Goal: Transaction & Acquisition: Purchase product/service

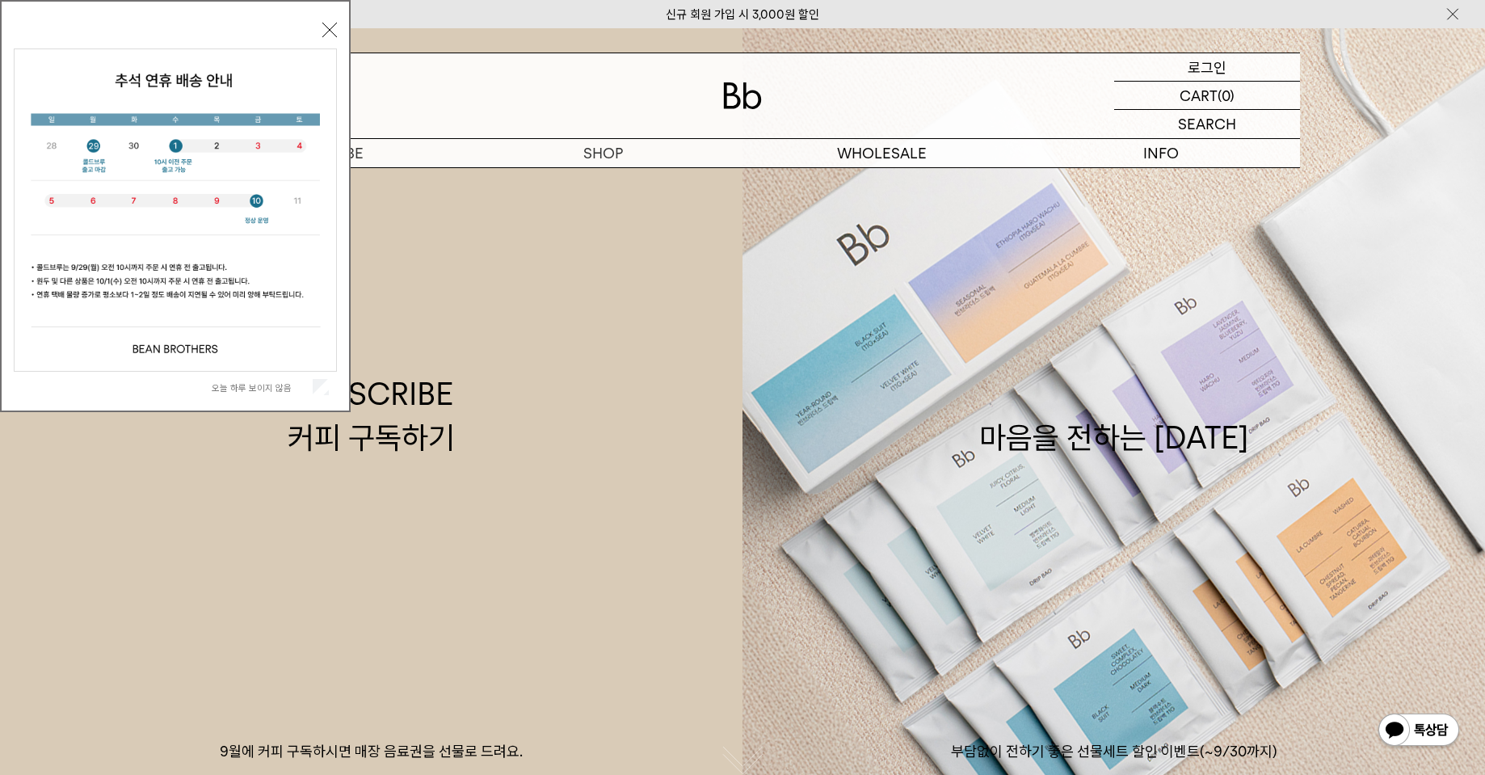
click at [1189, 71] on p "로그인" at bounding box center [1207, 66] width 39 height 27
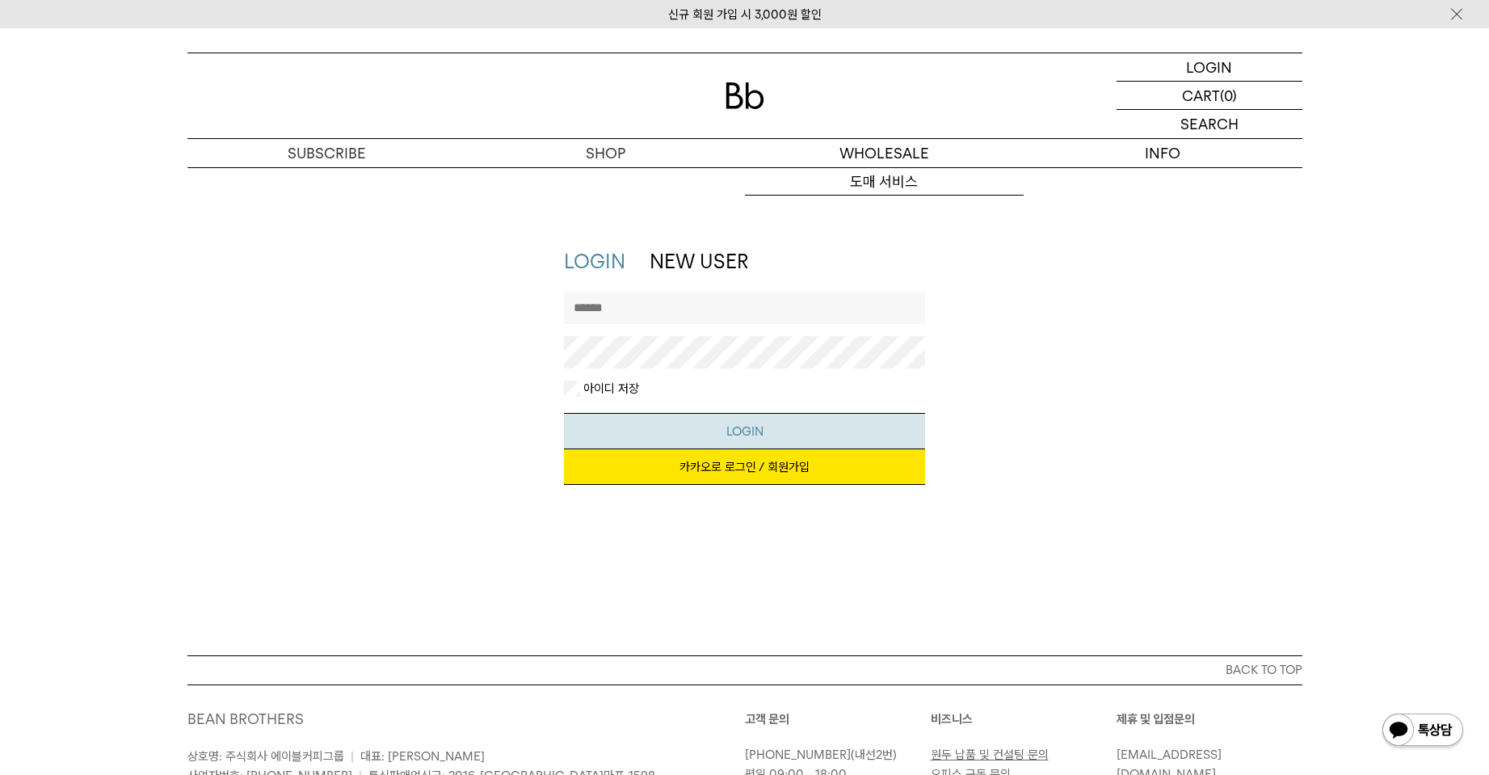
click at [736, 428] on button "LOGIN" at bounding box center [744, 431] width 361 height 36
click at [736, 457] on link "카카오로 로그인 / 회원가입" at bounding box center [744, 467] width 361 height 36
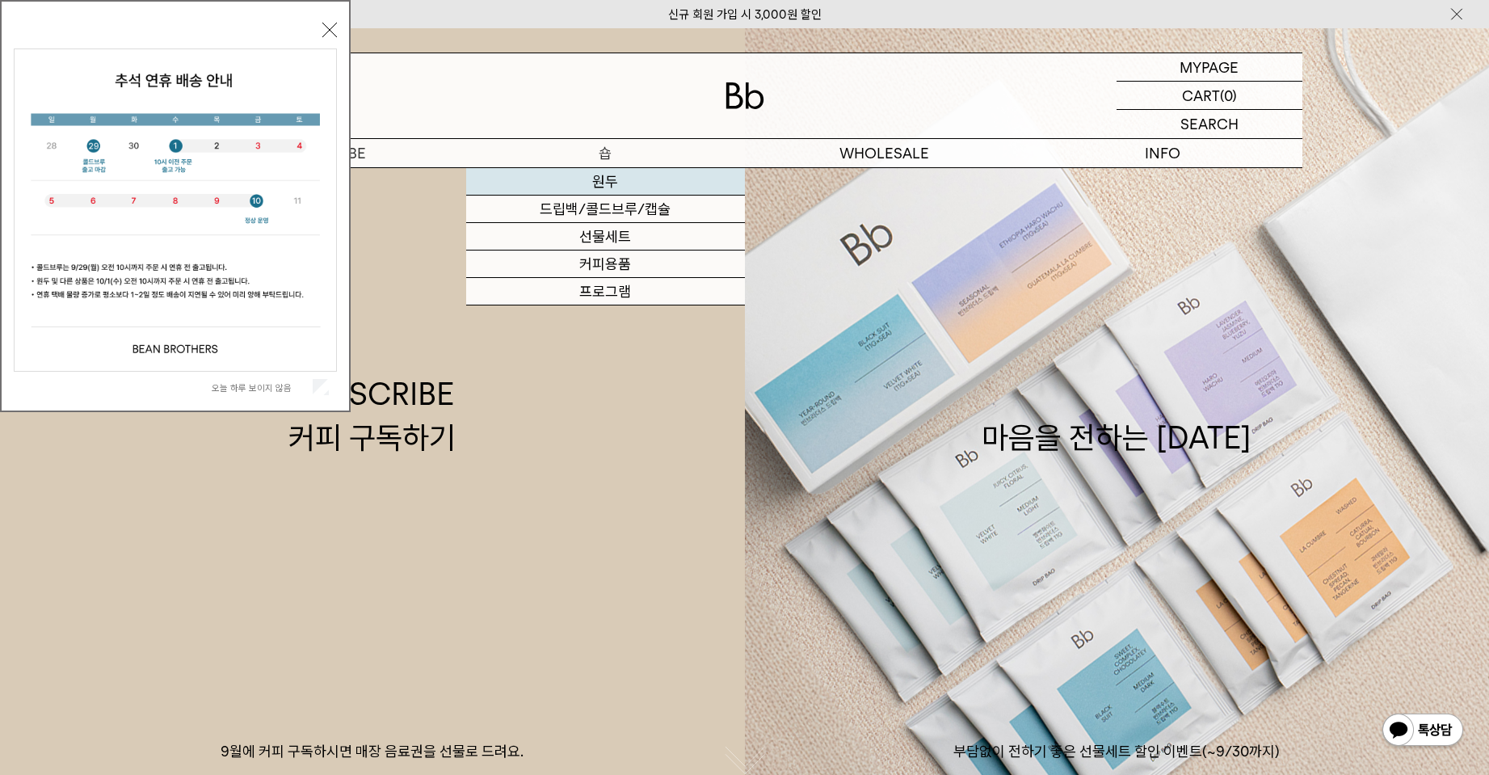
click at [593, 186] on link "원두" at bounding box center [605, 181] width 279 height 27
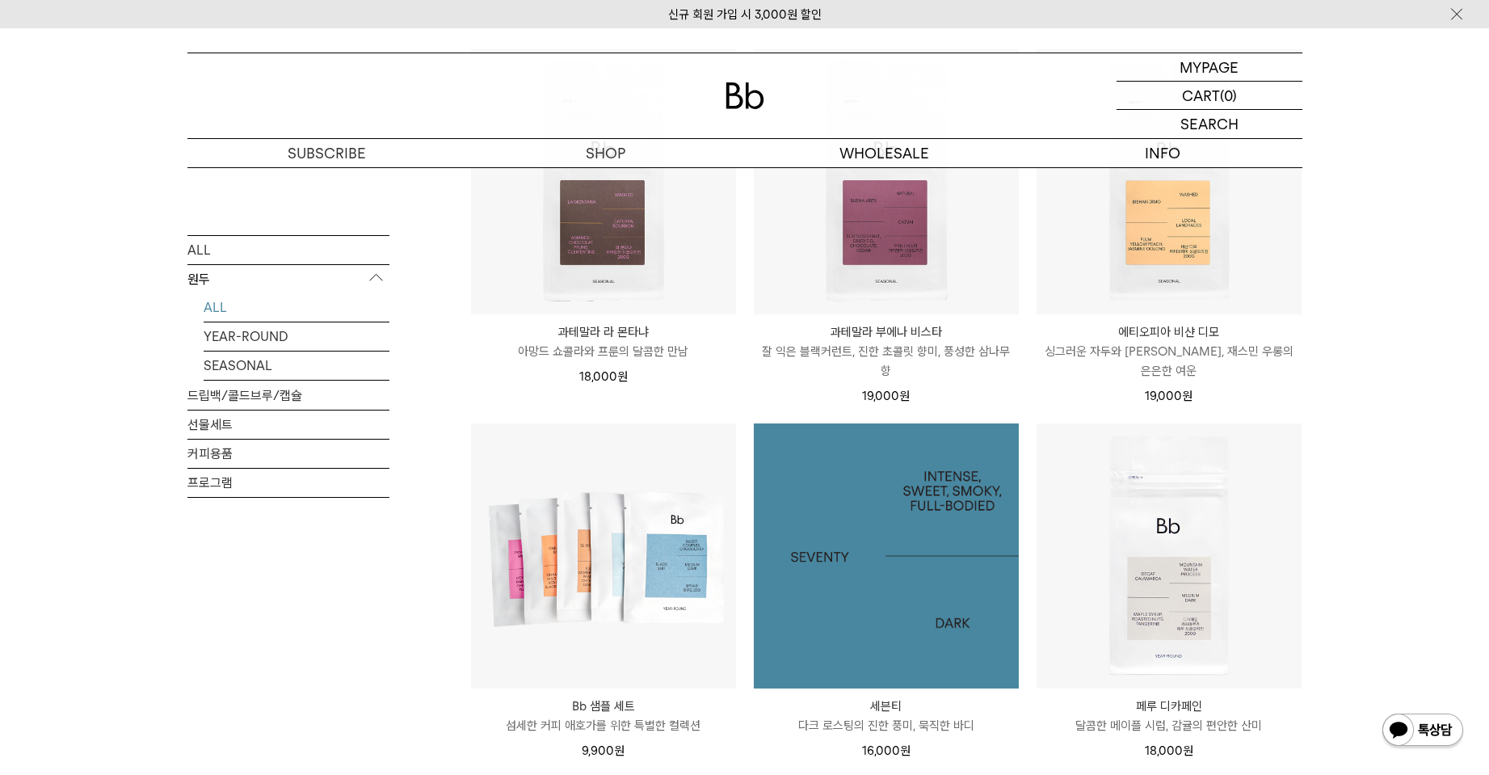
scroll to position [566, 0]
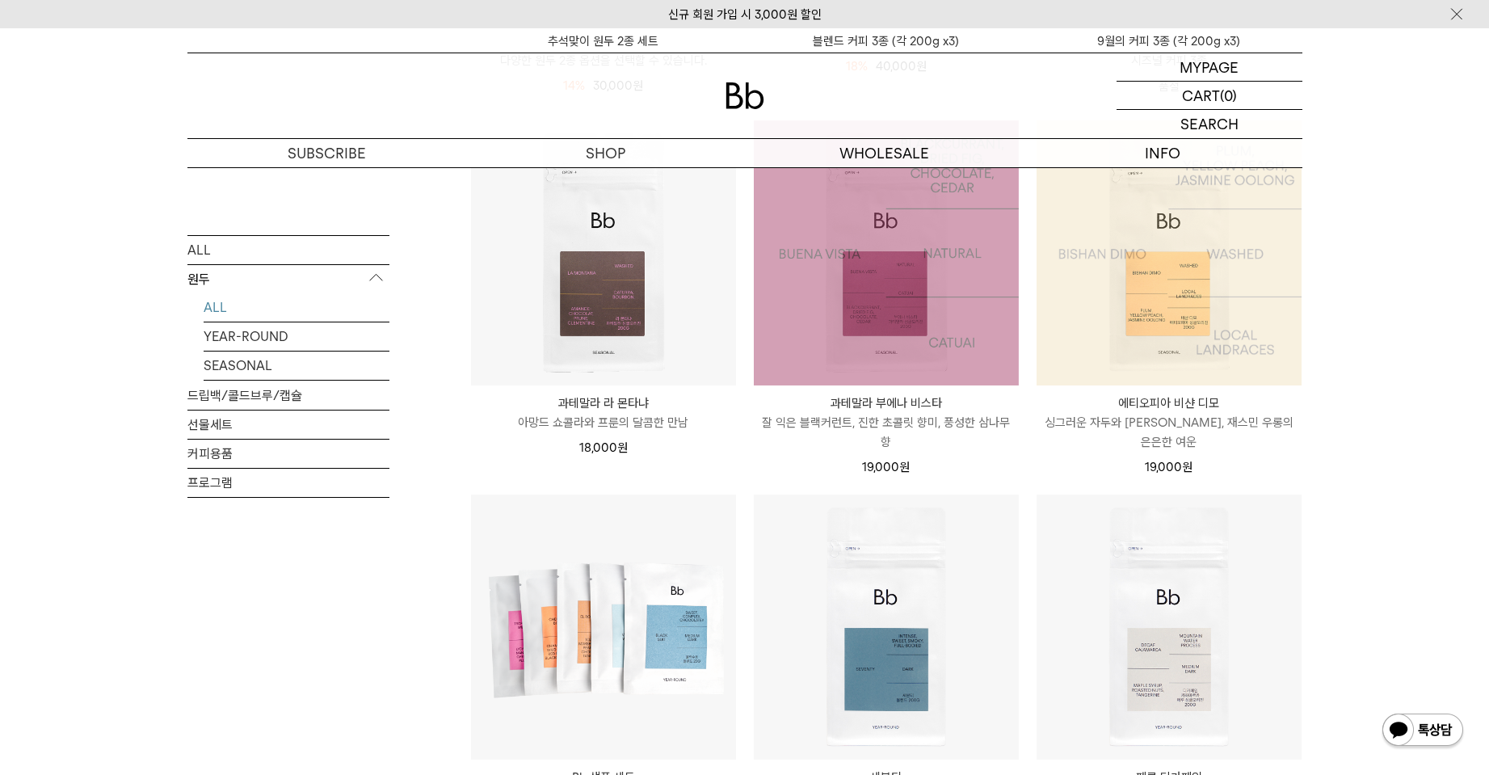
click at [974, 273] on img at bounding box center [886, 252] width 265 height 265
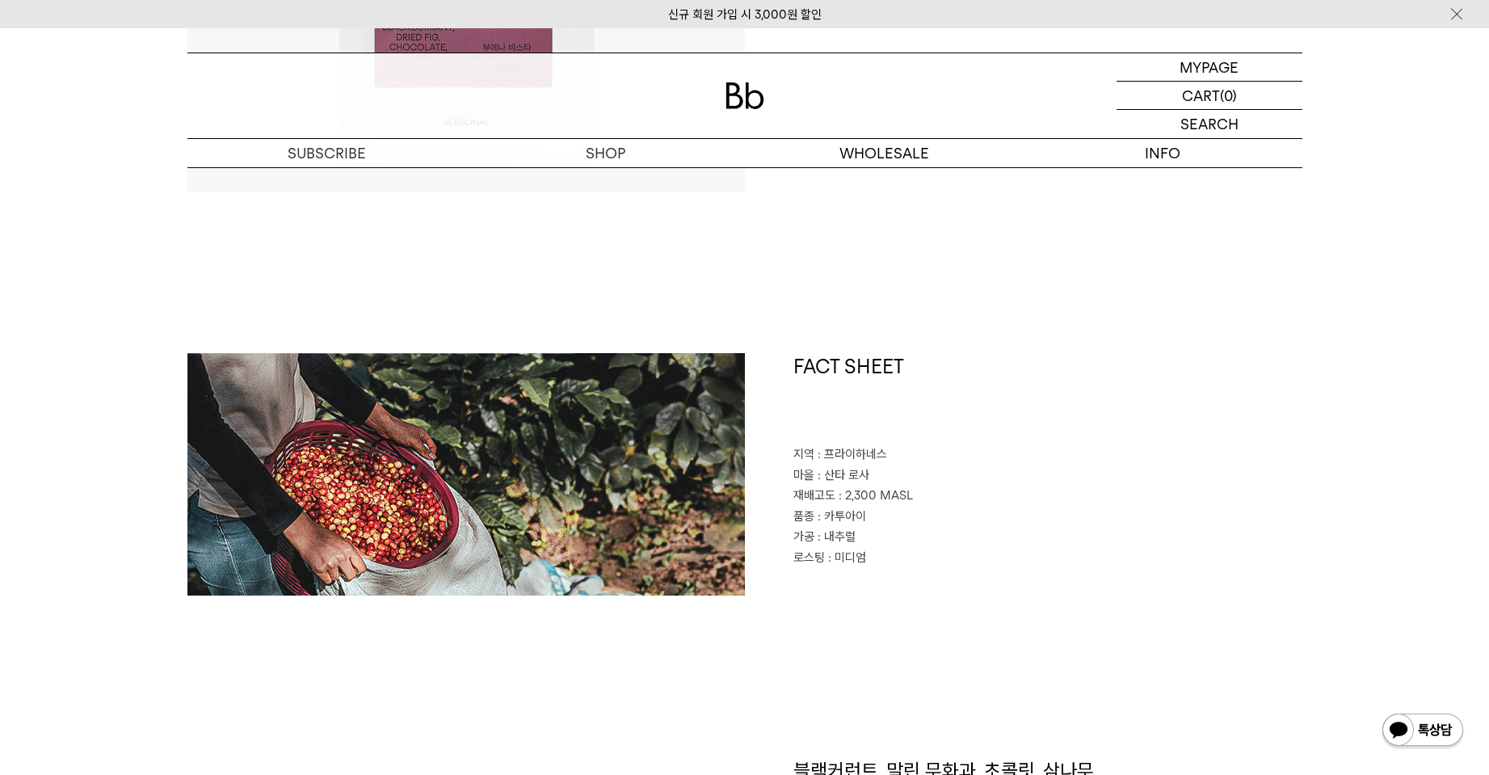
scroll to position [404, 0]
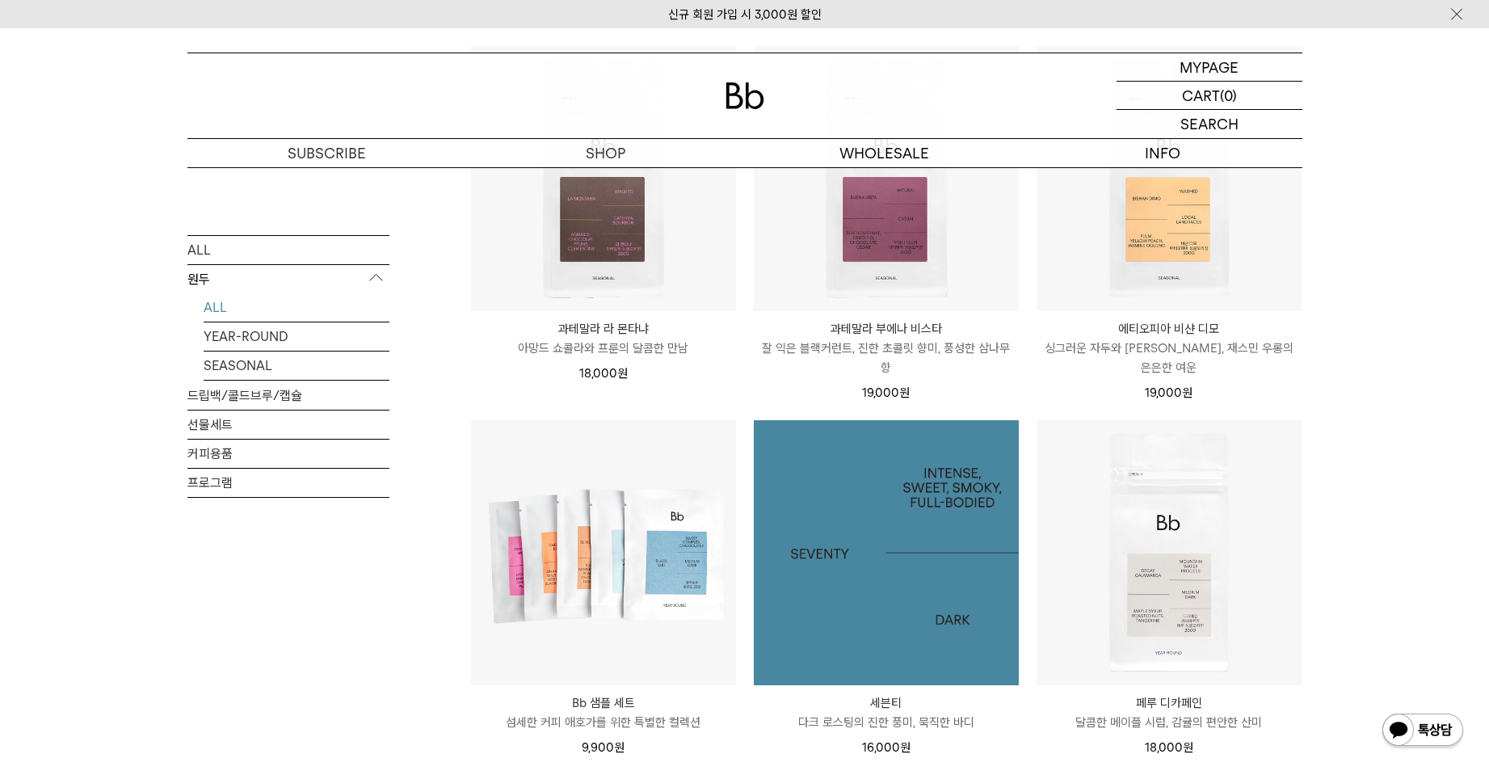
scroll to position [647, 0]
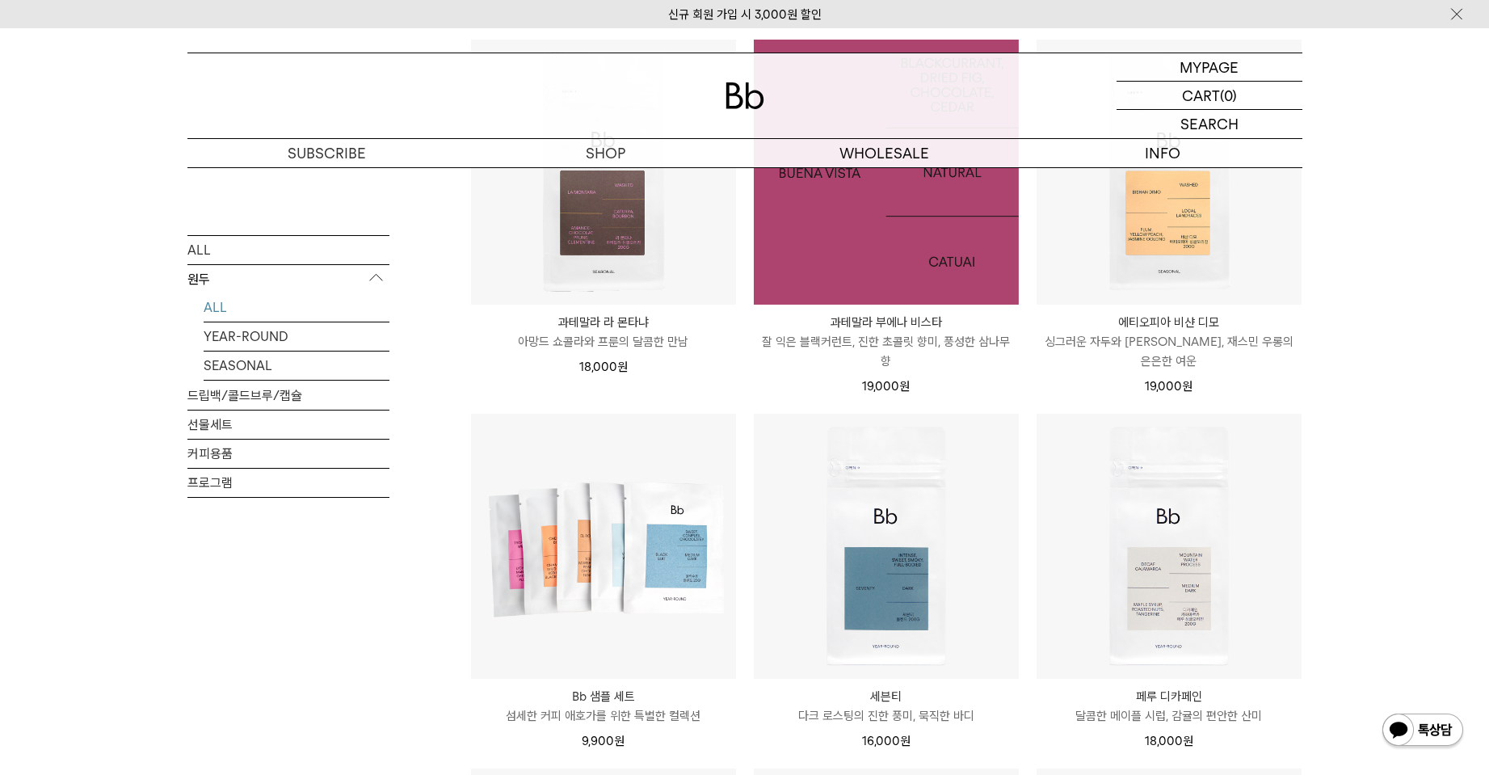
click at [931, 253] on img at bounding box center [886, 172] width 265 height 265
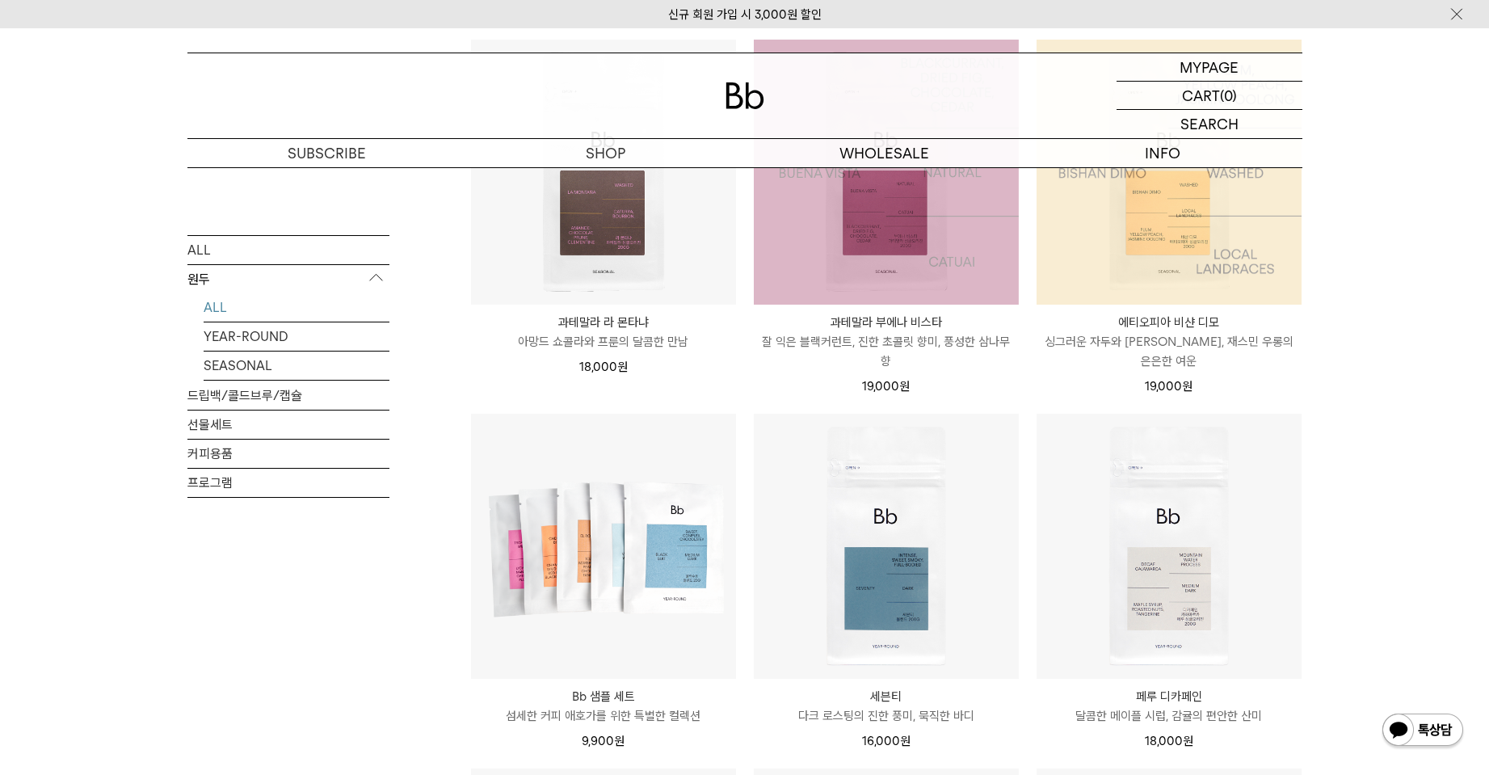
click at [1070, 252] on img at bounding box center [1169, 172] width 265 height 265
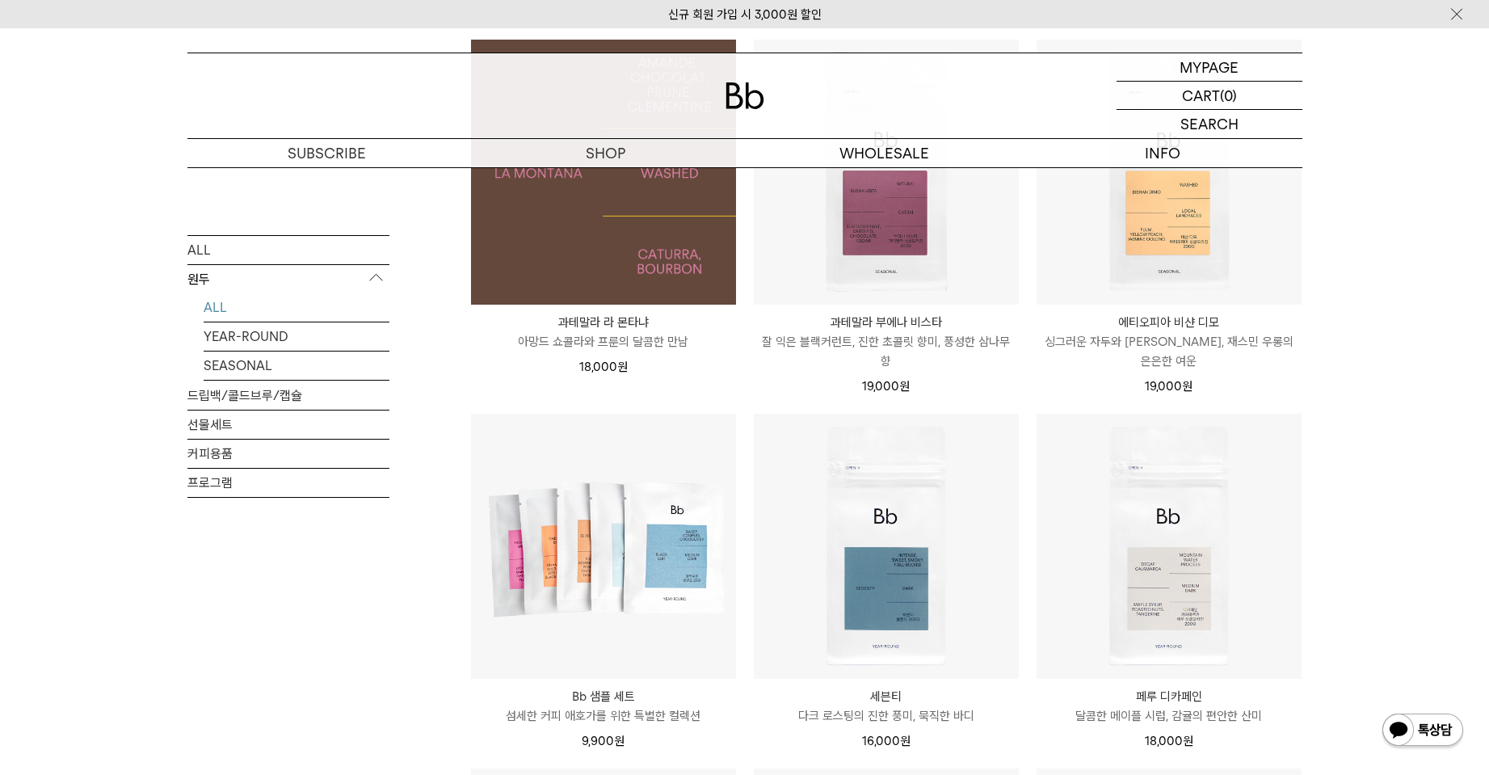
click at [582, 259] on img at bounding box center [603, 172] width 265 height 265
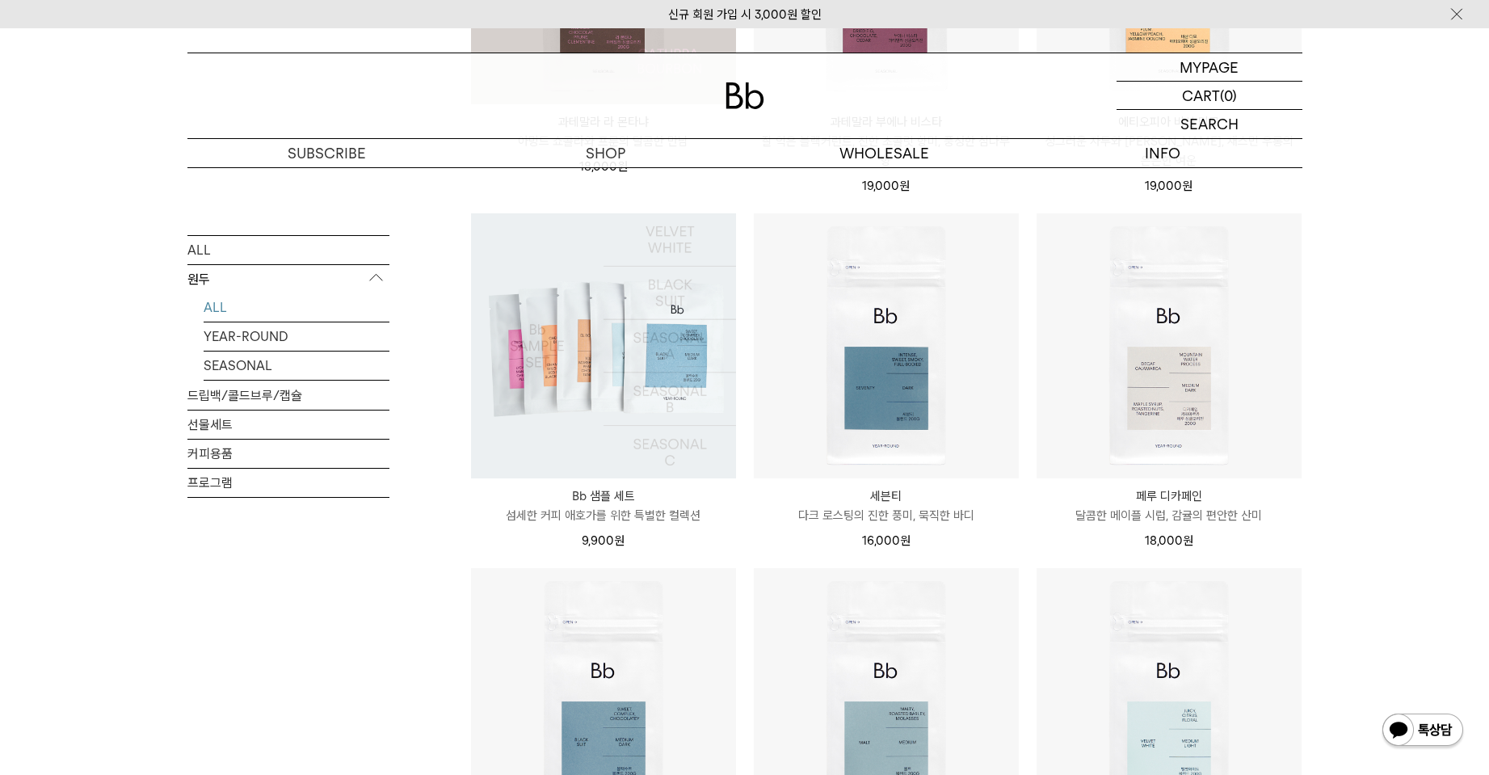
scroll to position [1051, 0]
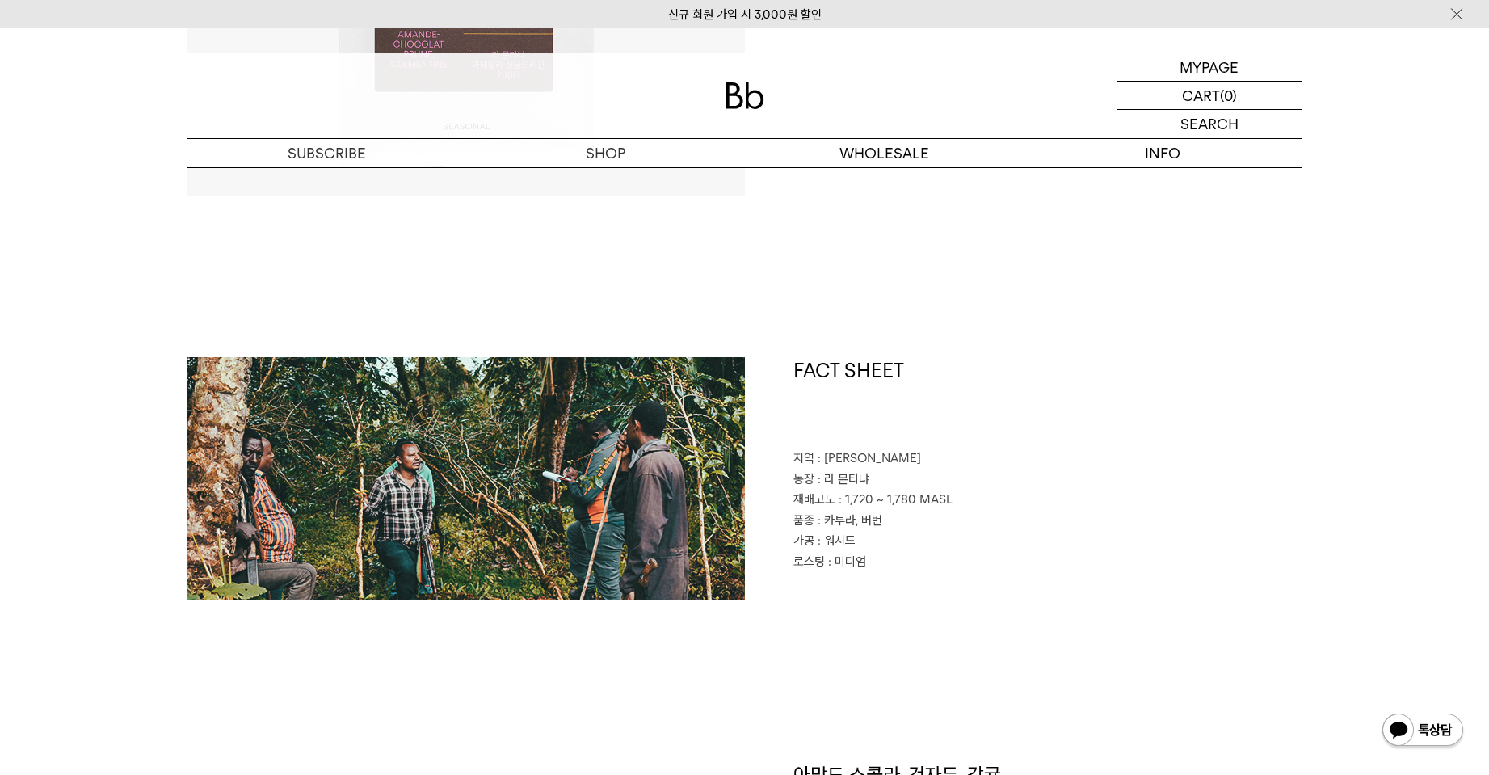
scroll to position [566, 0]
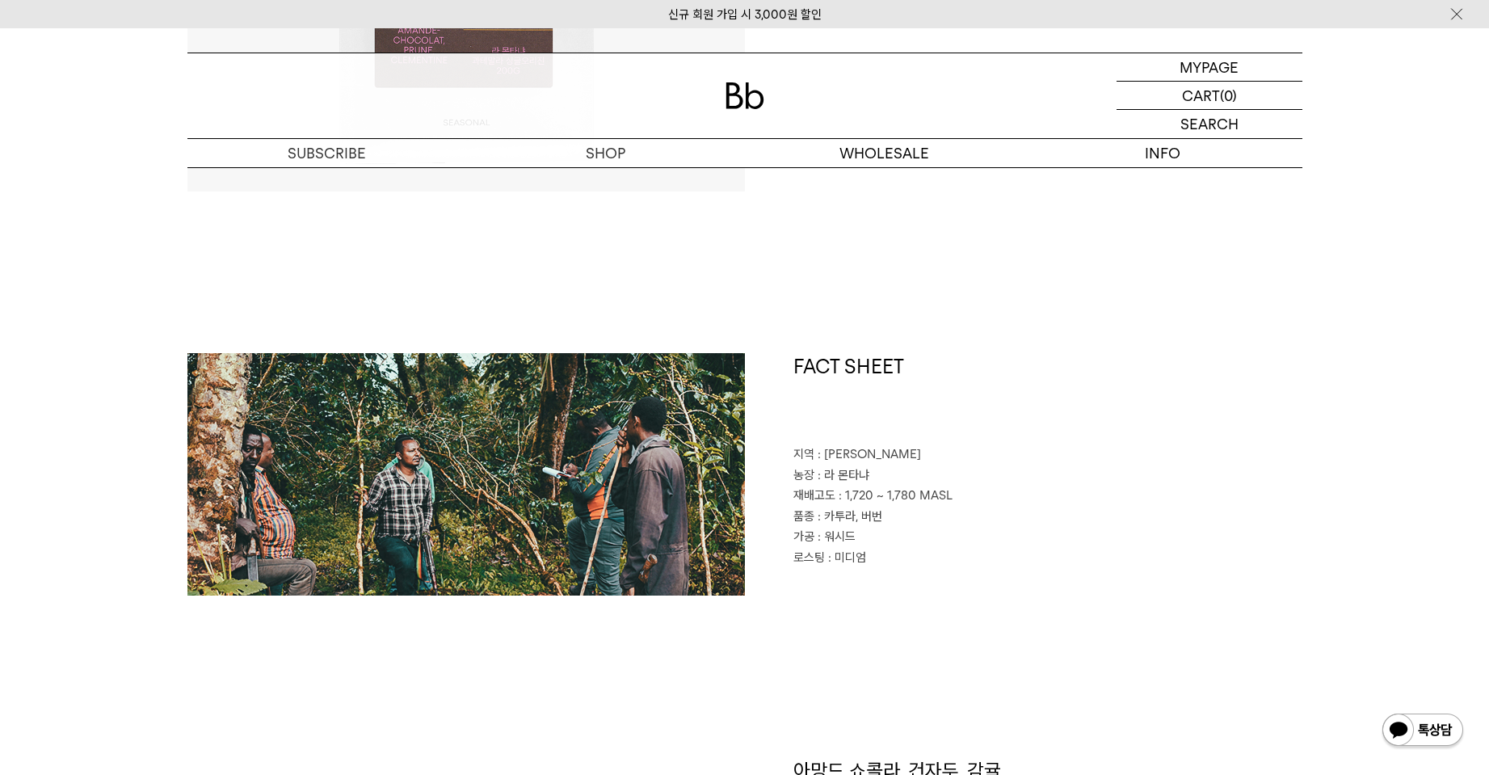
click at [609, 516] on img at bounding box center [466, 474] width 558 height 242
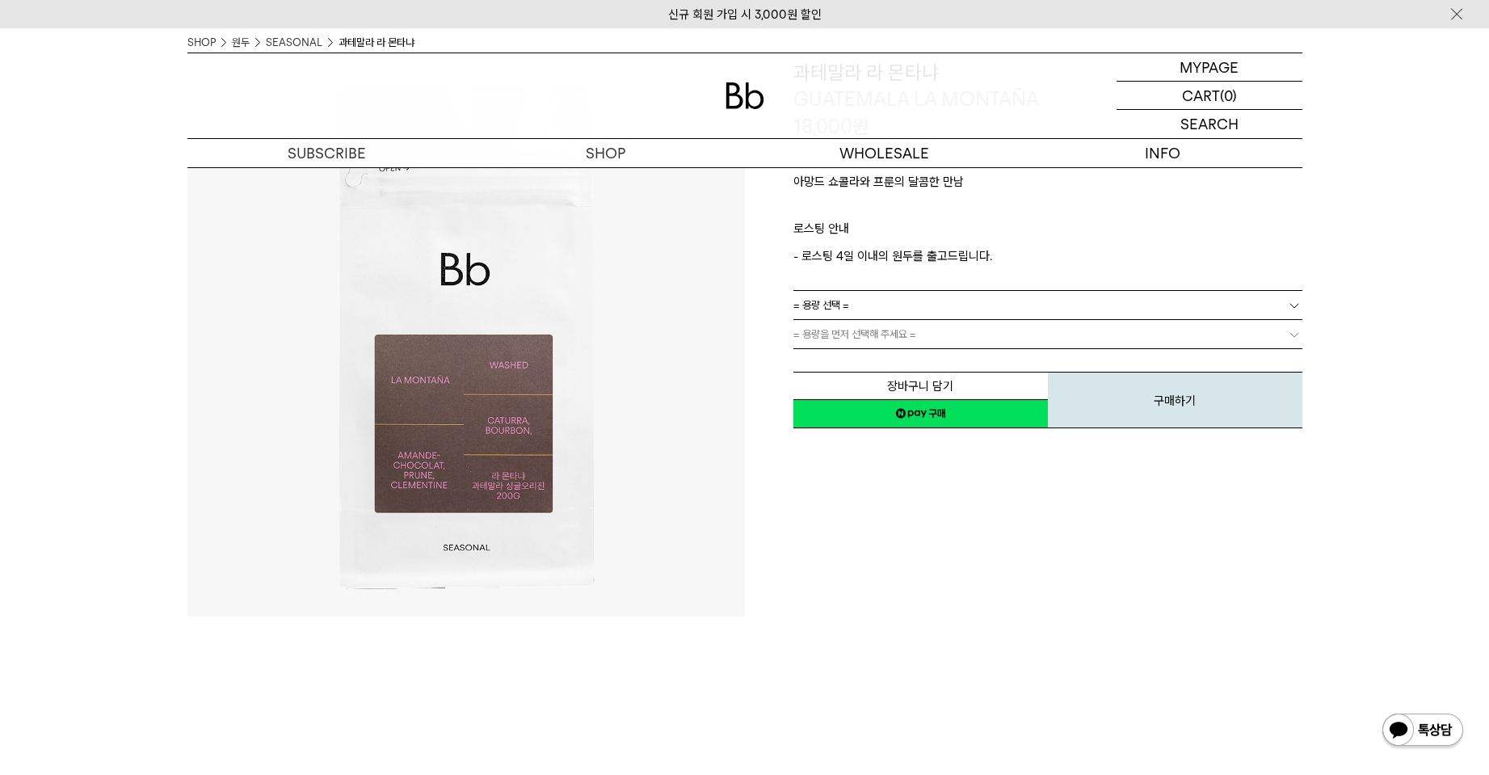
scroll to position [0, 0]
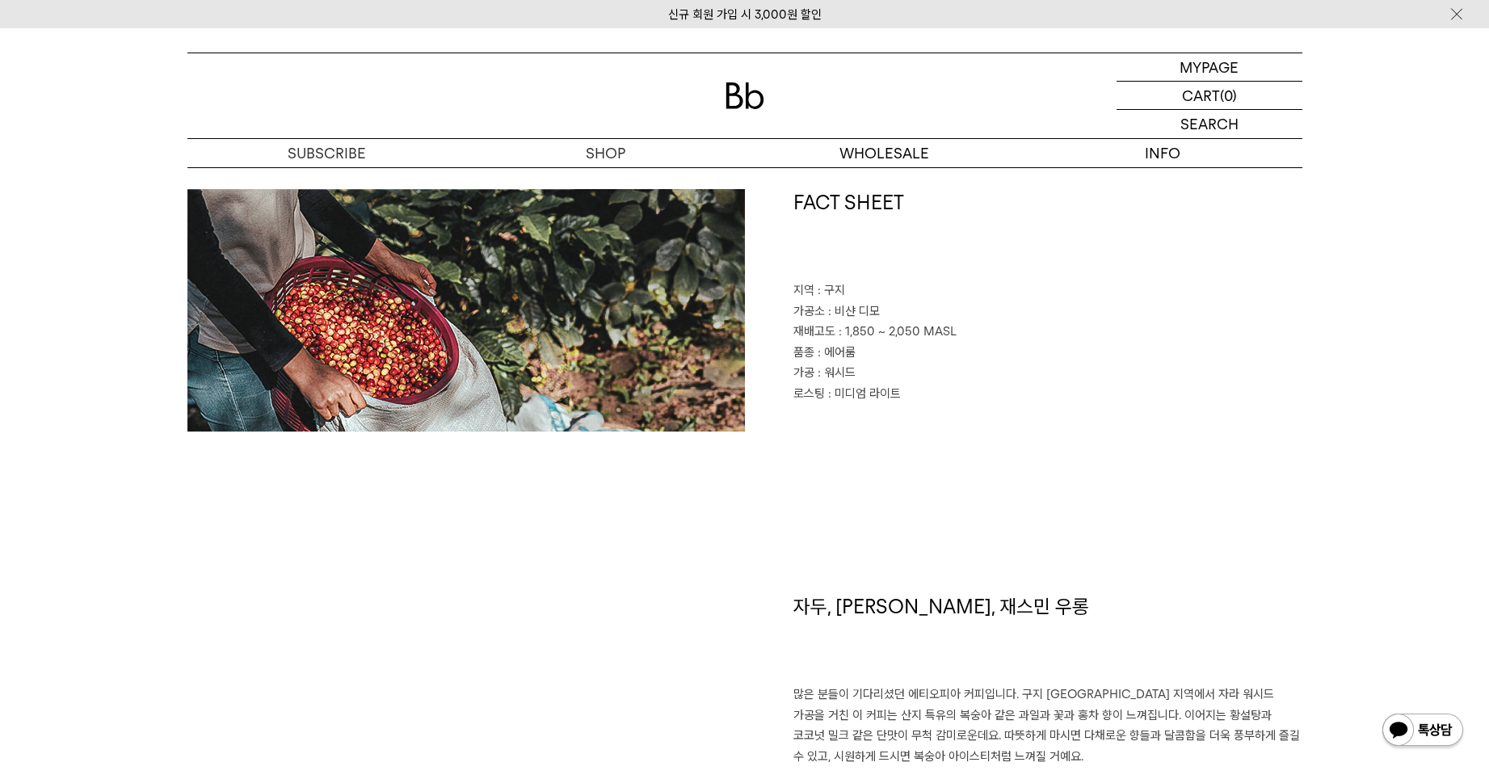
scroll to position [727, 0]
